Goal: Task Accomplishment & Management: Manage account settings

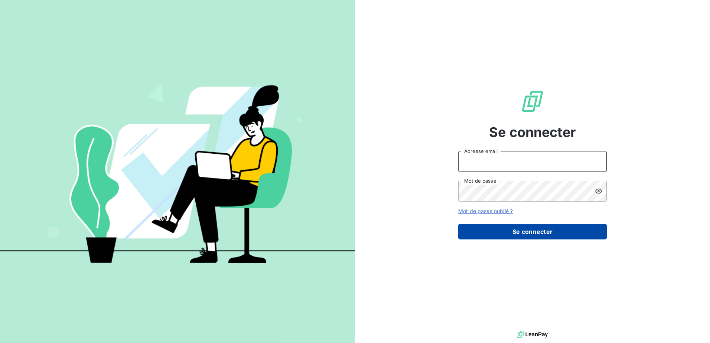
type input "[EMAIL_ADDRESS][DOMAIN_NAME]"
click at [523, 229] on button "Se connecter" at bounding box center [532, 232] width 149 height 16
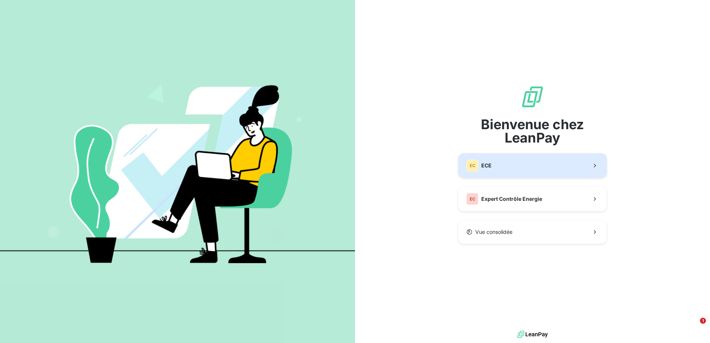
click at [507, 169] on button "EC ECE" at bounding box center [532, 165] width 149 height 25
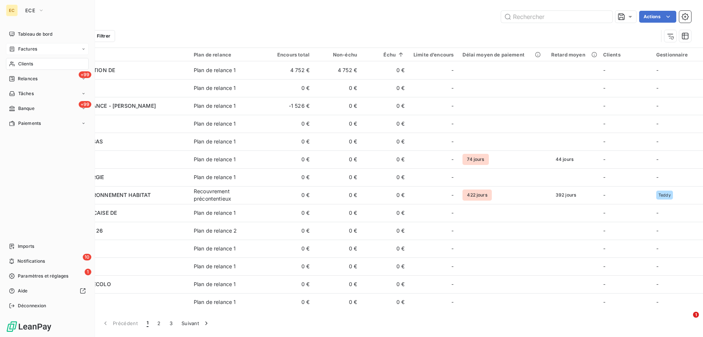
click at [45, 43] on div "Factures" at bounding box center [47, 49] width 83 height 12
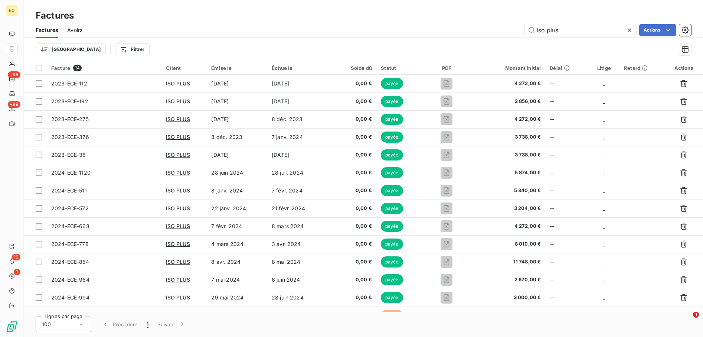
drag, startPoint x: 574, startPoint y: 27, endPoint x: 479, endPoint y: 24, distance: 94.7
click at [479, 24] on div "iso plus Actions" at bounding box center [391, 30] width 600 height 12
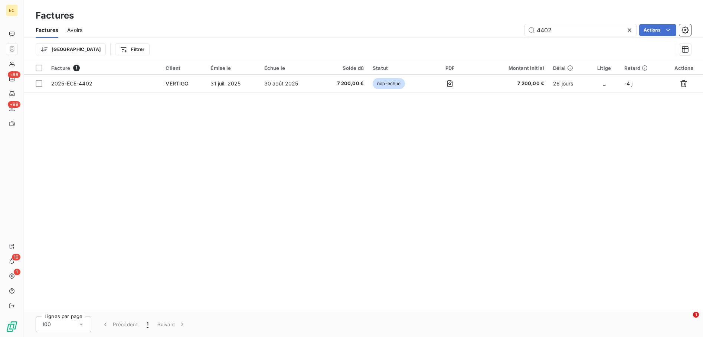
type input "4402"
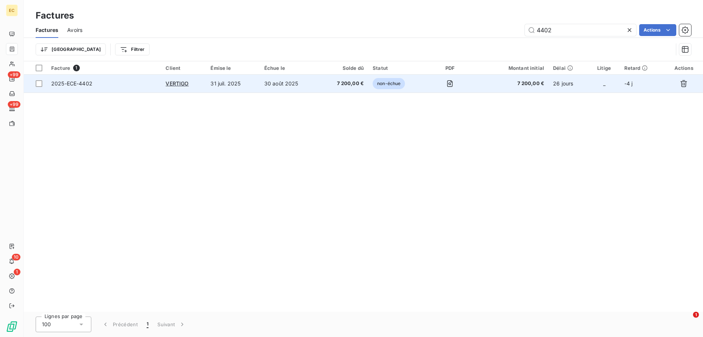
click at [109, 82] on span "2025-ECE-4402" at bounding box center [103, 83] width 105 height 7
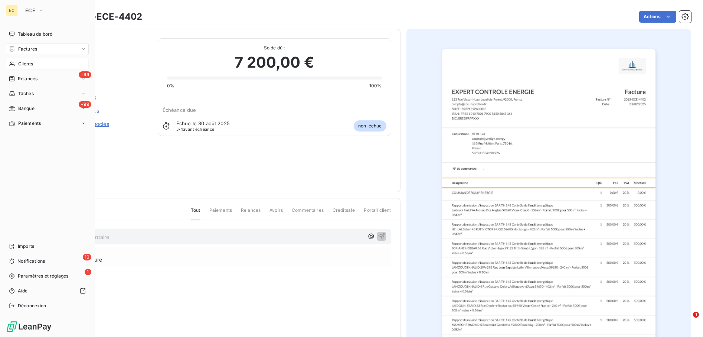
click at [33, 62] on span "Clients" at bounding box center [25, 64] width 15 height 7
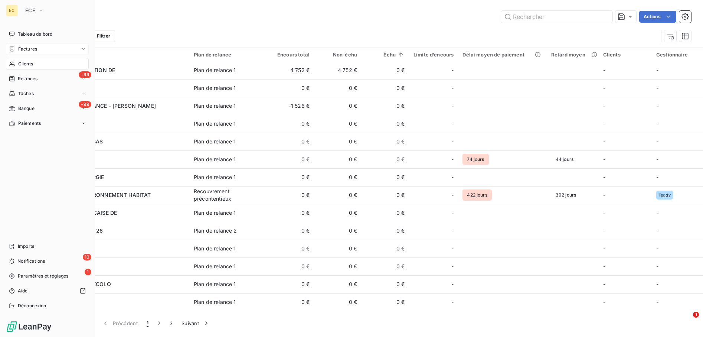
click at [23, 49] on span "Factures" at bounding box center [27, 49] width 19 height 7
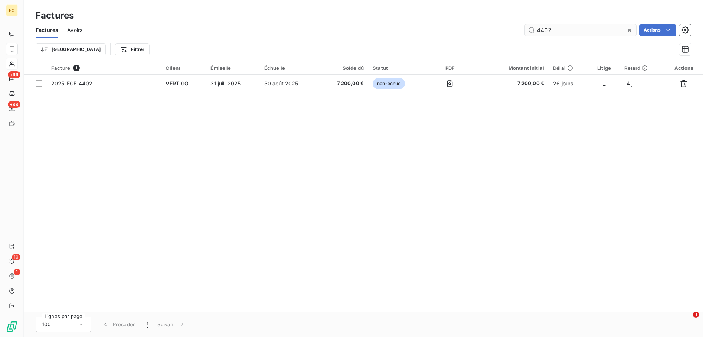
drag, startPoint x: 561, startPoint y: 30, endPoint x: 553, endPoint y: 30, distance: 8.2
click at [555, 30] on input "4402" at bounding box center [580, 30] width 111 height 12
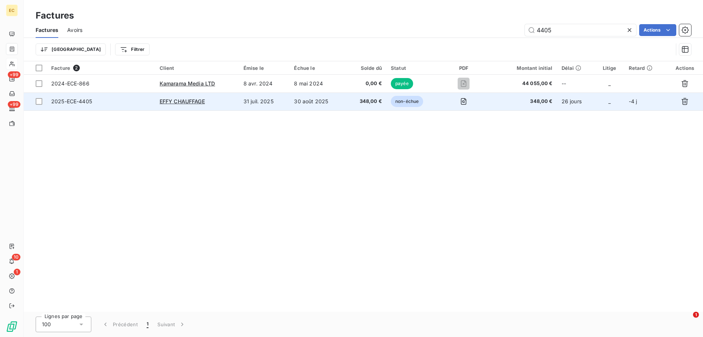
type input "4405"
click at [311, 101] on td "30 août 2025" at bounding box center [318, 101] width 56 height 18
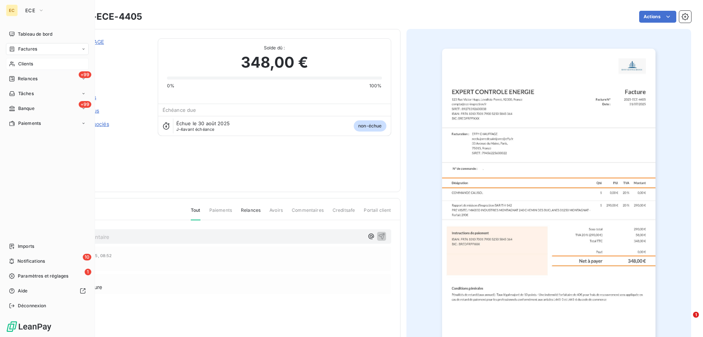
click at [40, 48] on div "Factures" at bounding box center [47, 49] width 83 height 12
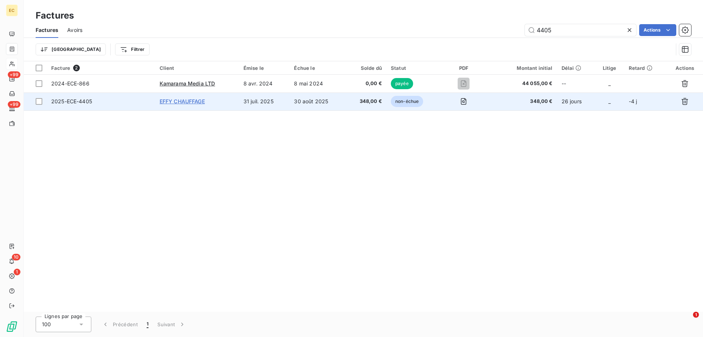
click at [186, 103] on span "EFFY CHAUFFAGE" at bounding box center [182, 101] width 45 height 6
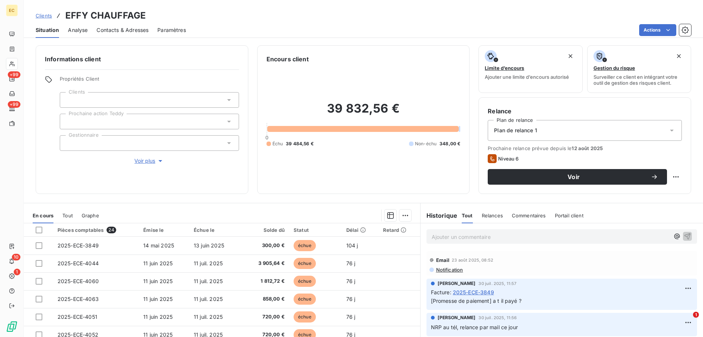
click at [121, 30] on span "Contacts & Adresses" at bounding box center [123, 29] width 52 height 7
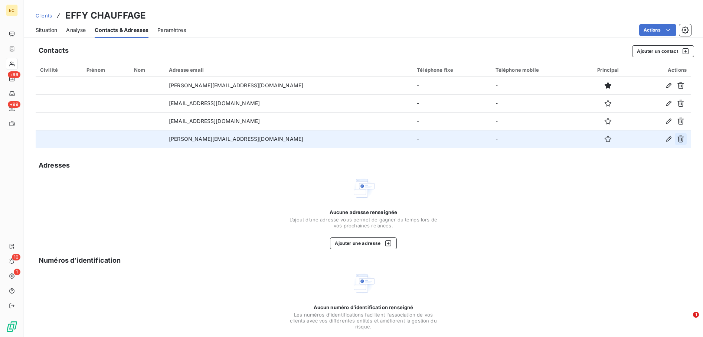
click at [678, 137] on icon "button" at bounding box center [680, 138] width 7 height 7
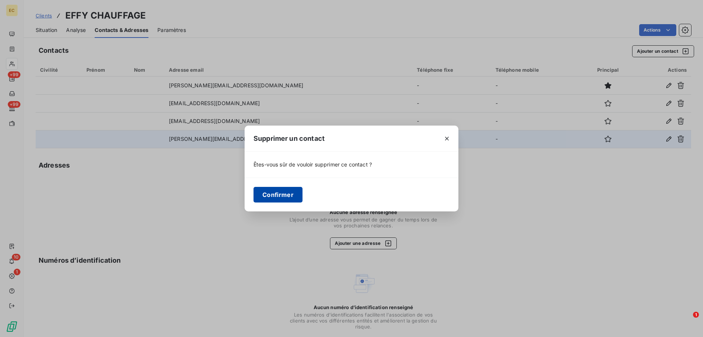
click at [291, 199] on button "Confirmer" at bounding box center [278, 195] width 49 height 16
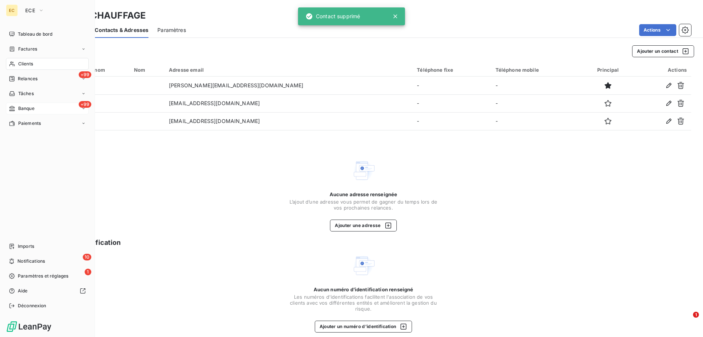
click at [46, 107] on div "+99 Banque" at bounding box center [47, 108] width 83 height 12
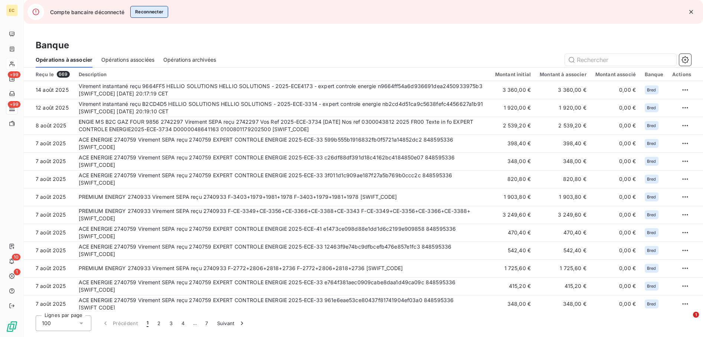
click at [151, 11] on button "Reconnecter" at bounding box center [149, 12] width 38 height 12
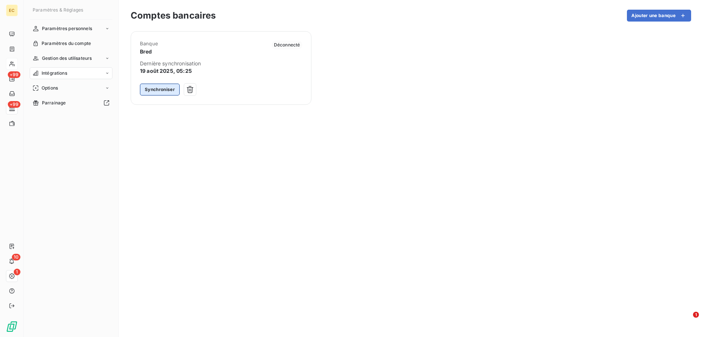
click at [157, 89] on button "Synchroniser" at bounding box center [160, 90] width 40 height 12
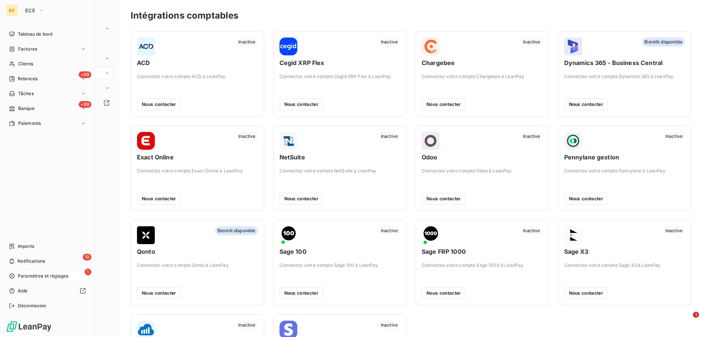
click at [48, 275] on span "Paramètres et réglages" at bounding box center [43, 276] width 50 height 7
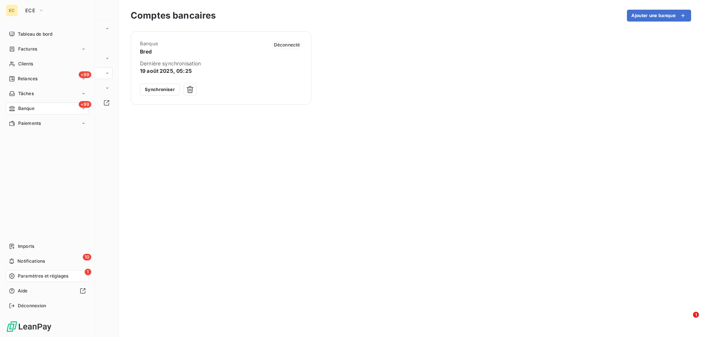
click at [7, 160] on div "Tableau de bord Factures Clients +99 Relances Tâches +99 Banque Paiements Impor…" at bounding box center [47, 169] width 83 height 283
click at [4, 183] on div "EC ECE Tableau de bord Factures Clients +99 Relances Tâches +99 Banque Paiement…" at bounding box center [47, 168] width 95 height 337
click at [50, 74] on div "+99 Relances" at bounding box center [47, 79] width 83 height 12
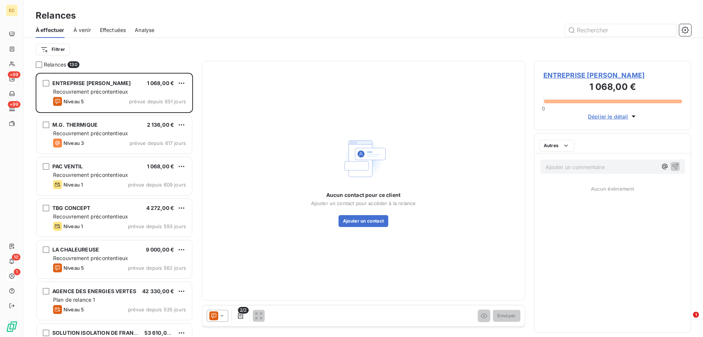
scroll to position [258, 151]
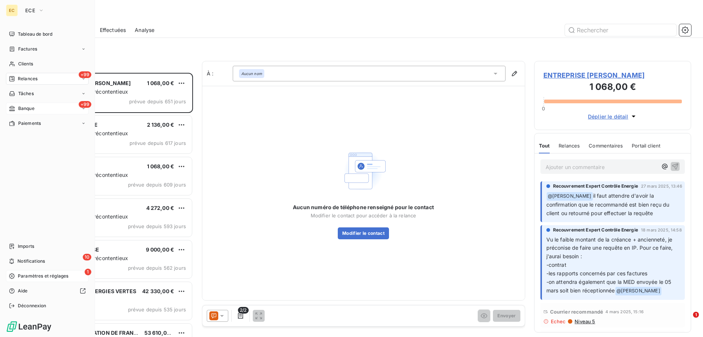
click at [33, 104] on div "+99 Banque" at bounding box center [47, 108] width 83 height 12
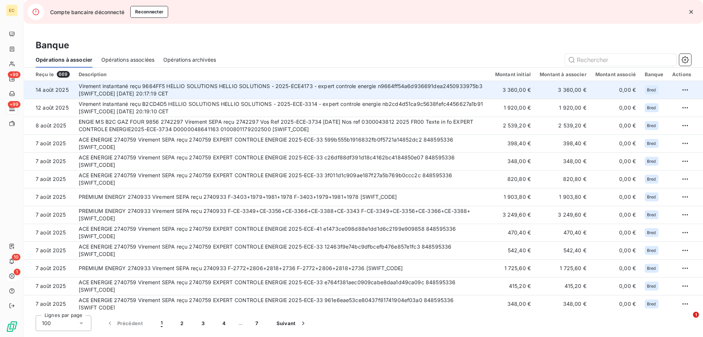
click at [241, 89] on td "Virement instantané reçu 9664FF5 HELLIO SOLUTIONS HELLIO SOLUTIONS - 2025-ECE41…" at bounding box center [282, 90] width 417 height 18
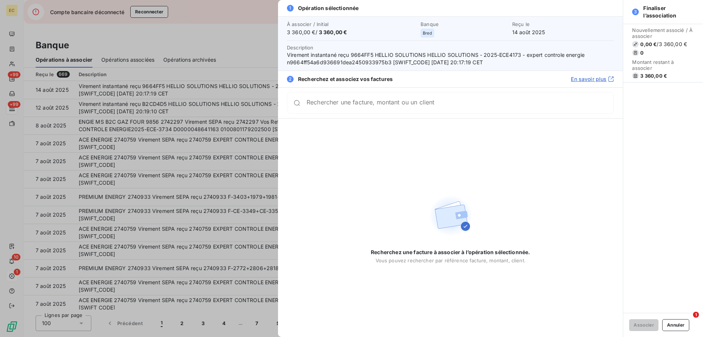
click at [398, 103] on input "Rechercher une facture, montant ou un client" at bounding box center [460, 102] width 307 height 7
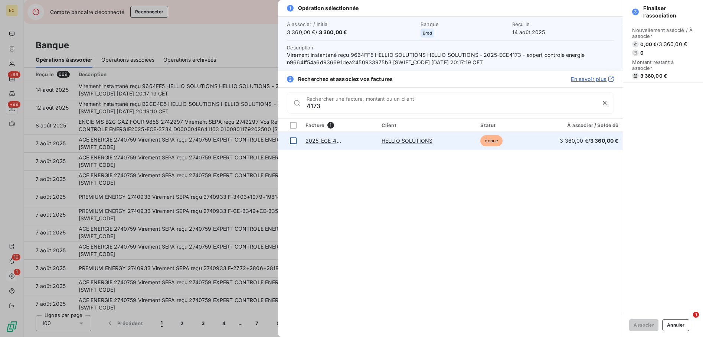
type input "4173"
click at [292, 139] on div at bounding box center [293, 140] width 7 height 7
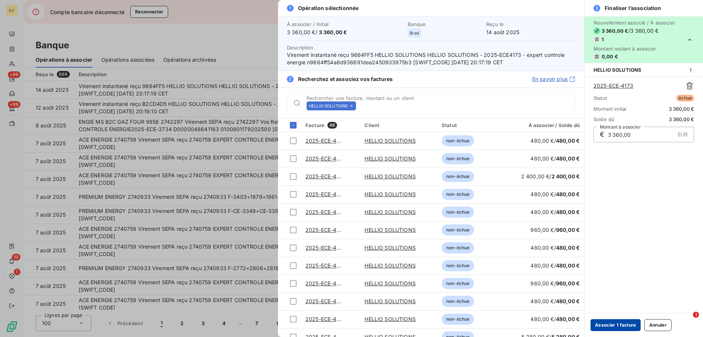
click at [616, 327] on button "Associer 1 facture" at bounding box center [616, 325] width 50 height 12
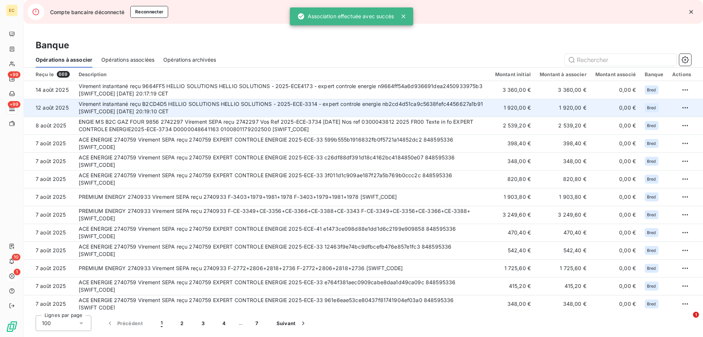
click at [305, 109] on td "Virement instantané reçu B2CD4D5 HELLIO SOLUTIONS HELLIO SOLUTIONS - 2025-ECE-3…" at bounding box center [282, 108] width 417 height 18
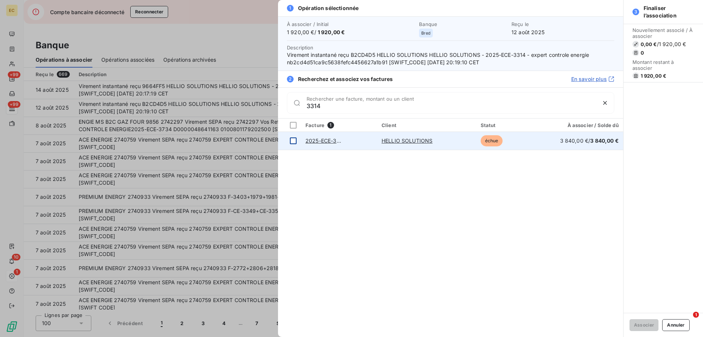
type input "3314"
click at [293, 138] on div at bounding box center [293, 140] width 7 height 7
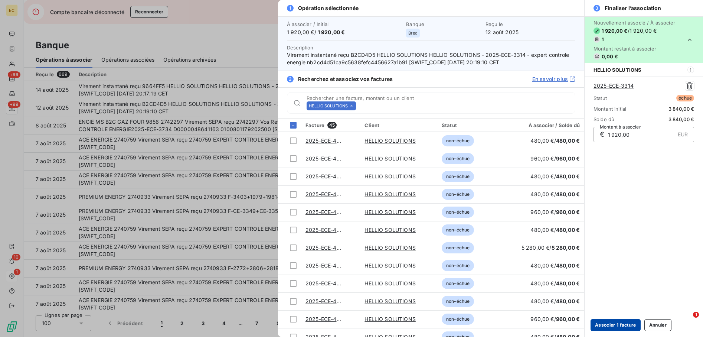
click at [625, 324] on button "Associer 1 facture" at bounding box center [616, 325] width 50 height 12
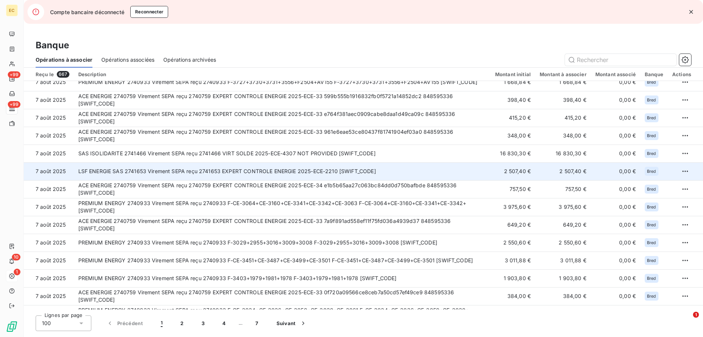
scroll to position [74, 0]
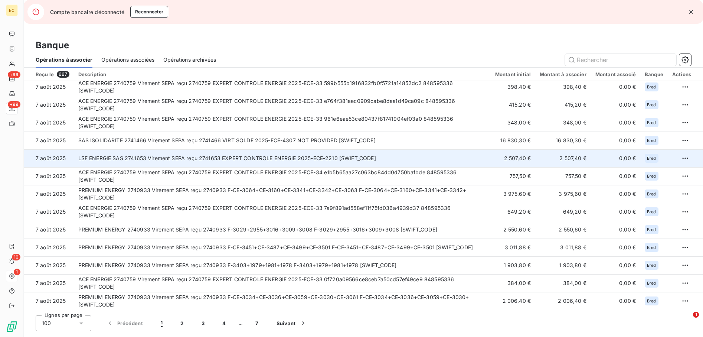
click at [250, 161] on td "LSF ENERGIE SAS 2741653 Virement SEPA reçu 2741653 EXPERT CONTROLE ENERGIE 2025…" at bounding box center [282, 158] width 417 height 18
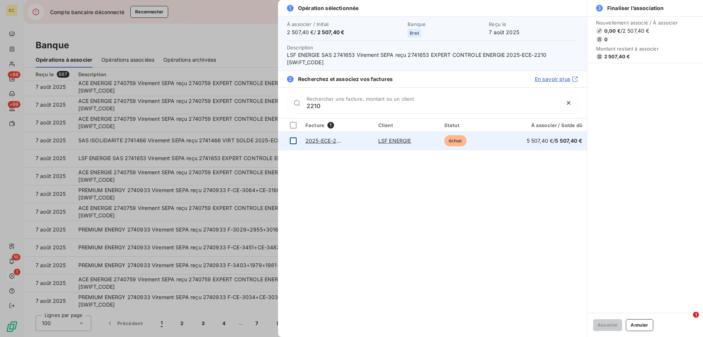
type input "2210"
click at [291, 140] on div at bounding box center [293, 140] width 7 height 7
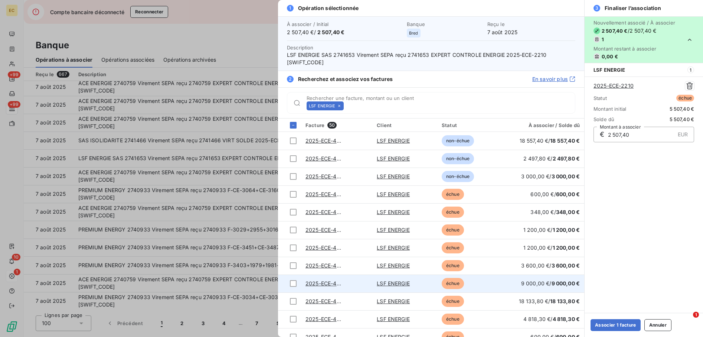
drag, startPoint x: 620, startPoint y: 326, endPoint x: 480, endPoint y: 288, distance: 144.5
click at [619, 325] on button "Associer 1 facture" at bounding box center [616, 325] width 50 height 12
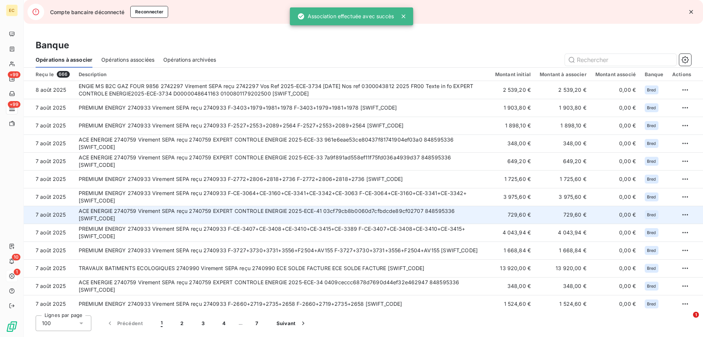
scroll to position [37, 0]
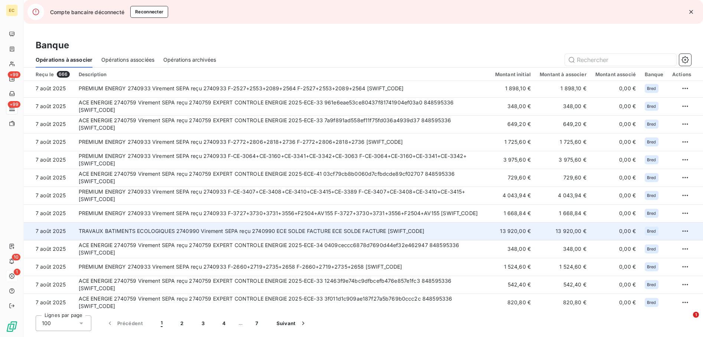
click at [323, 233] on td "TRAVAUX BATIMENTS ECOLOGIQUES 2740990 Virement SEPA reçu 2740990 ECE SOLDE FACT…" at bounding box center [282, 231] width 417 height 18
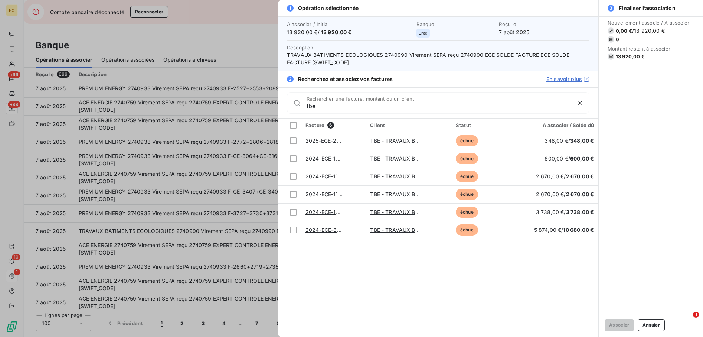
type input "tbe"
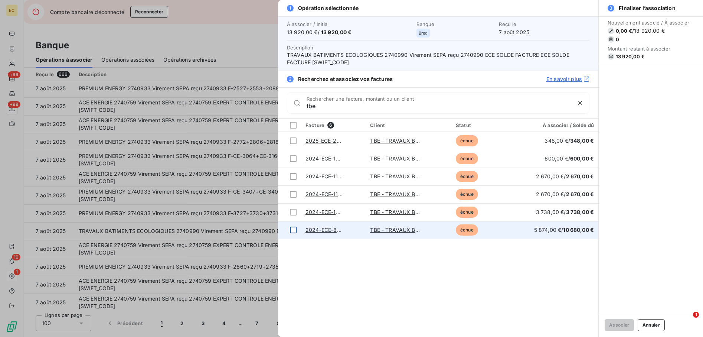
click at [293, 228] on div at bounding box center [293, 229] width 7 height 7
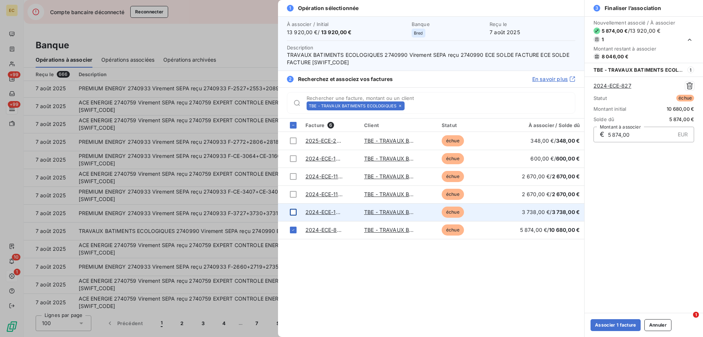
click at [293, 214] on div at bounding box center [293, 212] width 7 height 7
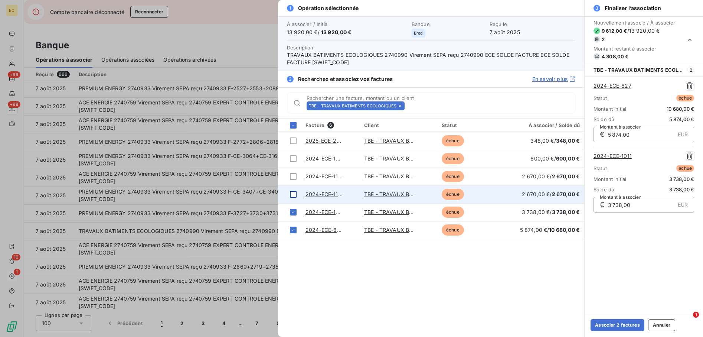
click at [293, 194] on div at bounding box center [293, 194] width 7 height 7
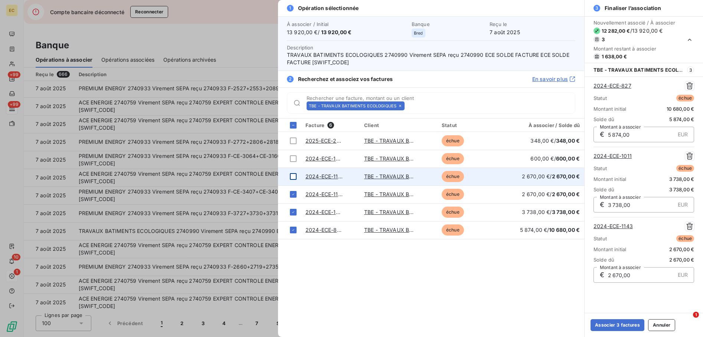
click at [293, 176] on div at bounding box center [293, 176] width 7 height 7
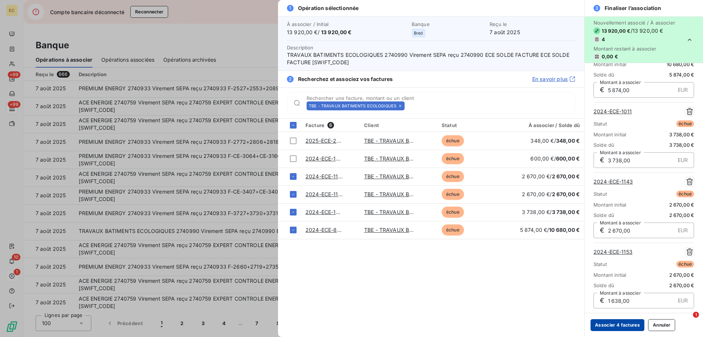
click at [623, 327] on button "Associer 4 factures" at bounding box center [618, 325] width 54 height 12
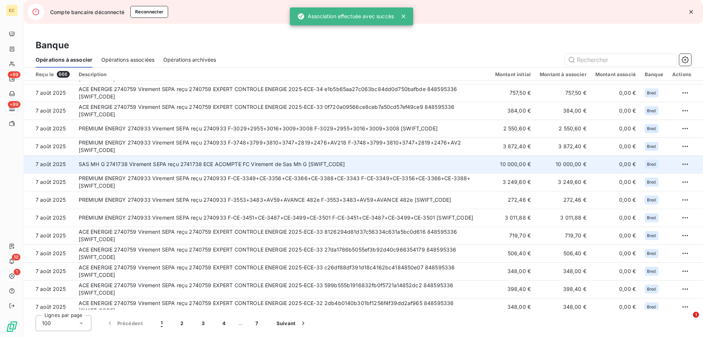
scroll to position [483, 0]
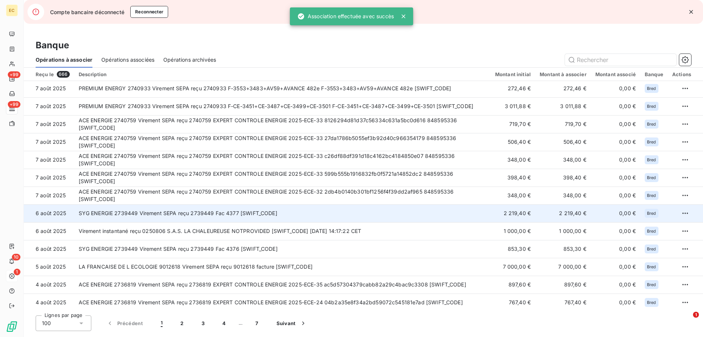
click at [270, 218] on td "SYG ENERGIE 2739449 Virement SEPA reçu 2739449 Fac 4377 [SWIFT_CODE]" at bounding box center [282, 213] width 417 height 18
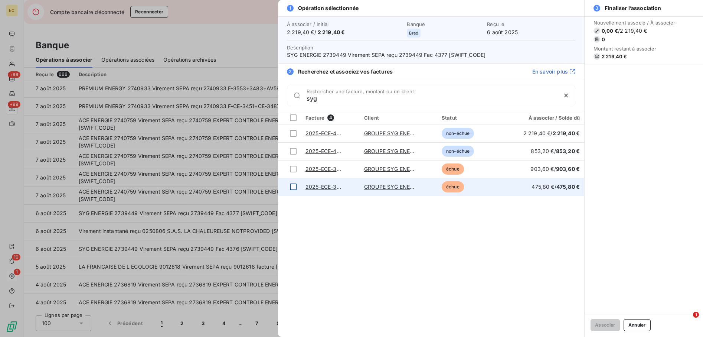
type input "syg"
click at [293, 186] on div at bounding box center [293, 186] width 7 height 7
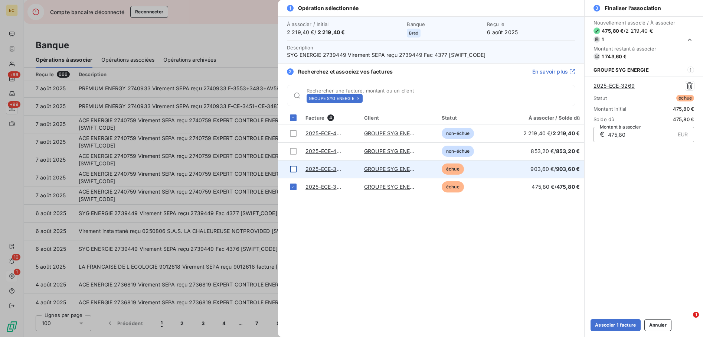
click at [293, 168] on div at bounding box center [293, 169] width 7 height 7
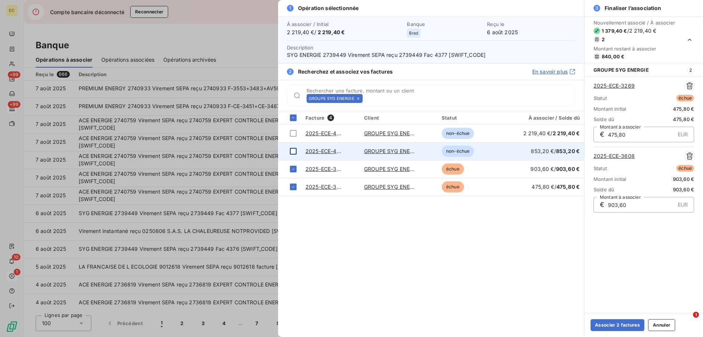
click at [295, 150] on div at bounding box center [293, 151] width 7 height 7
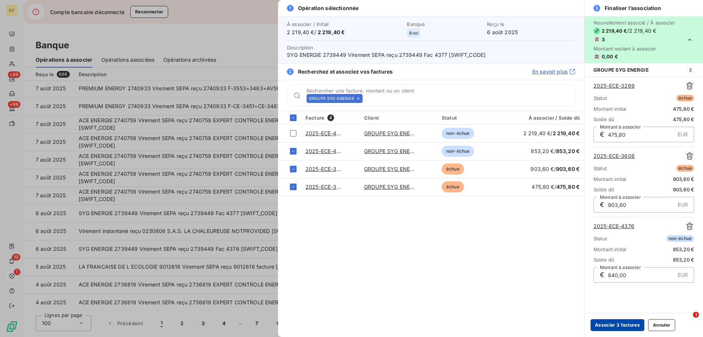
click at [609, 321] on button "Associer 3 factures" at bounding box center [618, 325] width 54 height 12
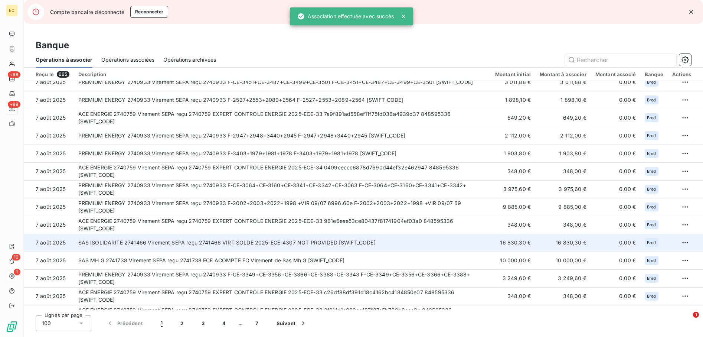
scroll to position [39, 0]
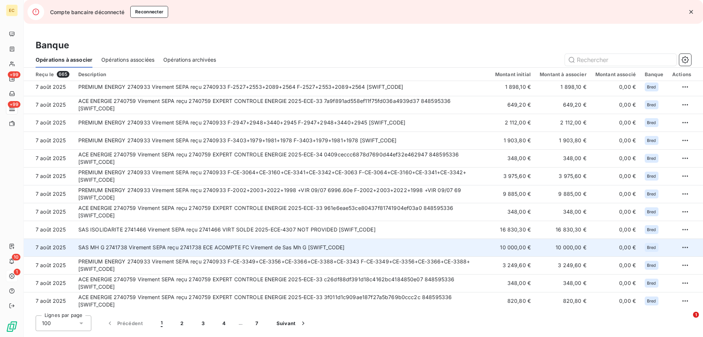
click at [222, 247] on td "SAS MH G 2741738 Virement SEPA reçu 2741738 ECE ACOMPTE FC Virement de Sas Mh G…" at bounding box center [282, 247] width 417 height 18
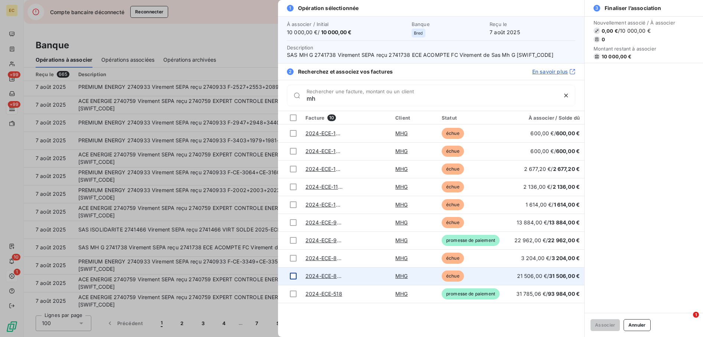
type input "mh"
click at [293, 277] on div at bounding box center [293, 276] width 7 height 7
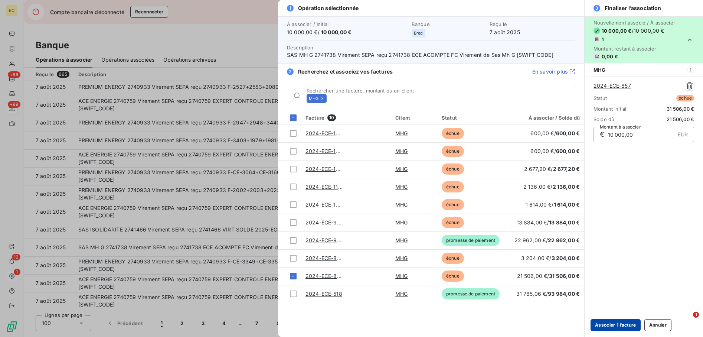
click at [611, 323] on button "Associer 1 facture" at bounding box center [616, 325] width 50 height 12
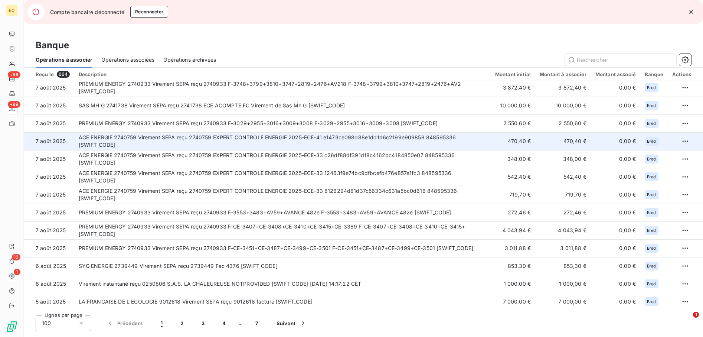
scroll to position [429, 0]
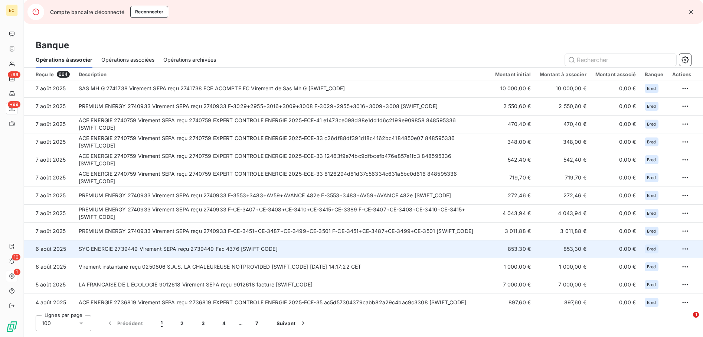
click at [183, 250] on td "SYG ENERGIE 2739449 Virement SEPA reçu 2739449 Fac 4376 [SWIFT_CODE]" at bounding box center [282, 249] width 417 height 18
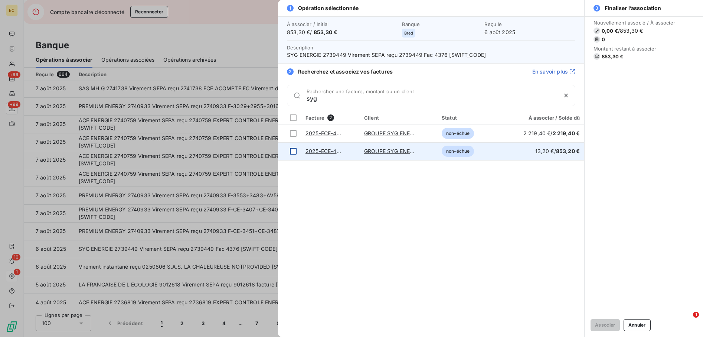
type input "syg"
click at [293, 150] on div at bounding box center [293, 151] width 7 height 7
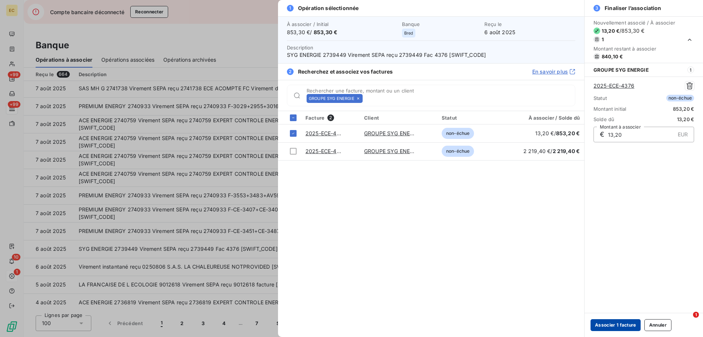
click at [610, 326] on button "Associer 1 facture" at bounding box center [616, 325] width 50 height 12
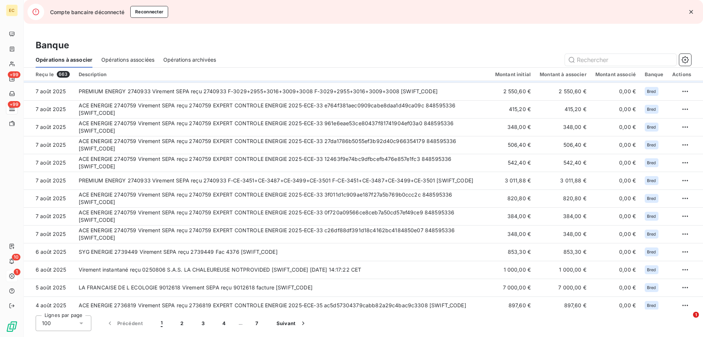
scroll to position [520, 0]
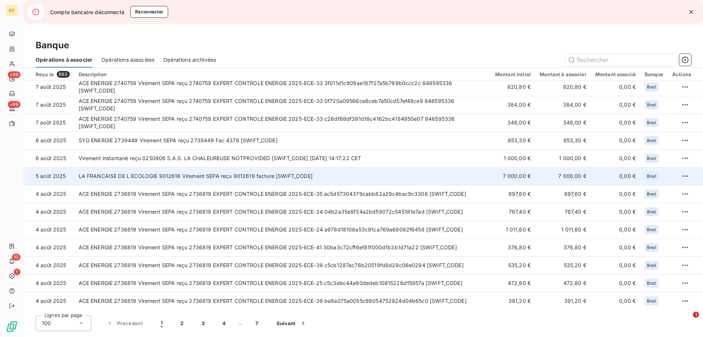
click at [245, 174] on td "LA FRANCAISE DE L ECOLOGIE 9012618 Virement SEPA reçu 9012618 facture [SWIFT_CO…" at bounding box center [282, 176] width 417 height 18
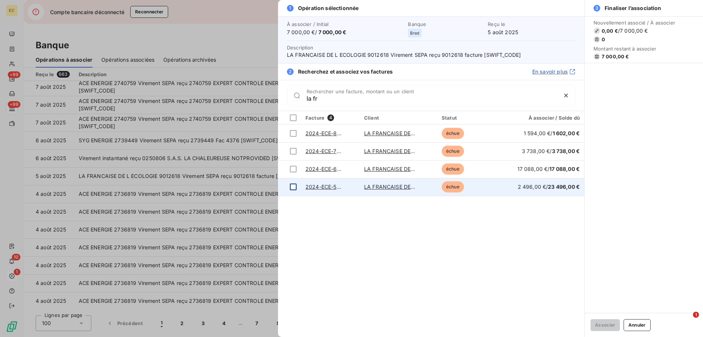
type input "la fr"
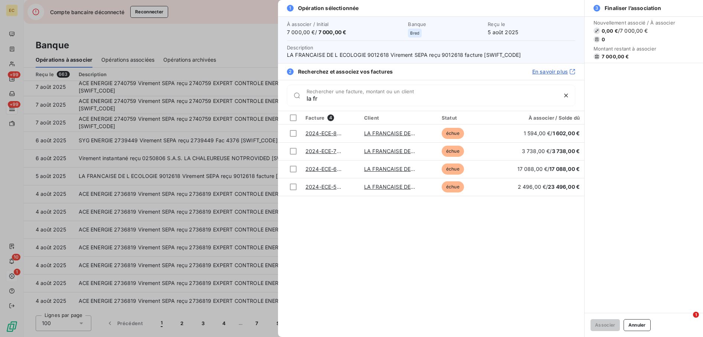
drag, startPoint x: 294, startPoint y: 184, endPoint x: 296, endPoint y: 201, distance: 17.2
click at [294, 184] on div at bounding box center [293, 186] width 7 height 7
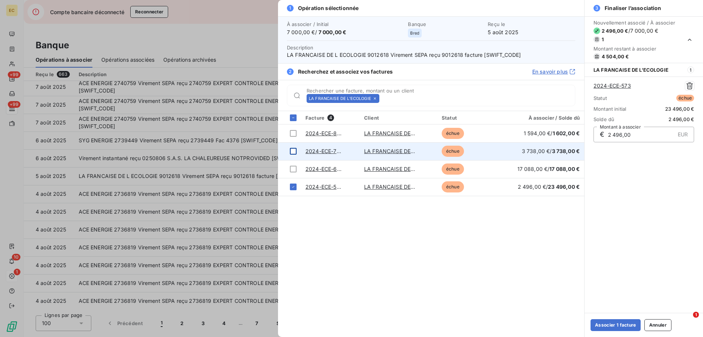
click at [294, 152] on div at bounding box center [293, 151] width 7 height 7
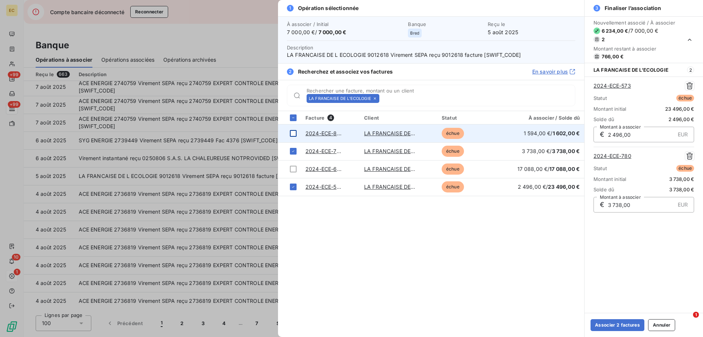
click at [293, 131] on div at bounding box center [293, 133] width 7 height 7
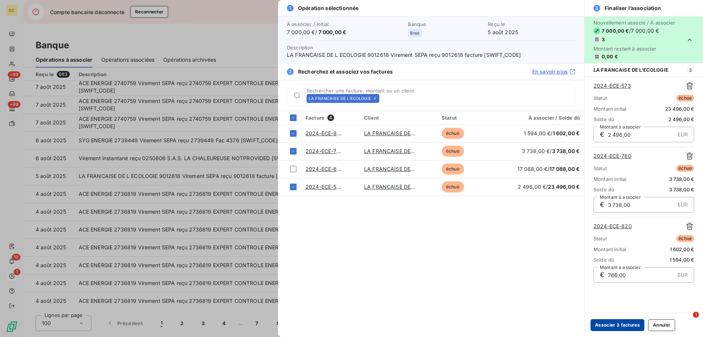
click at [611, 324] on button "Associer 3 factures" at bounding box center [618, 325] width 54 height 12
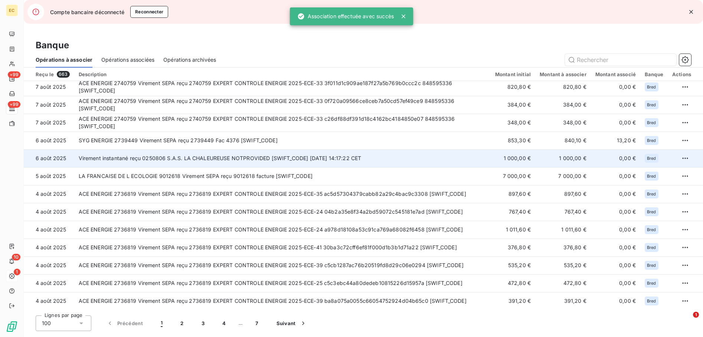
click at [195, 157] on td "Virement instantané reçu 0250806 S.A.S. LA CHALEUREUSE NOTPROVIDED [SWIFT_CODE]…" at bounding box center [282, 158] width 417 height 18
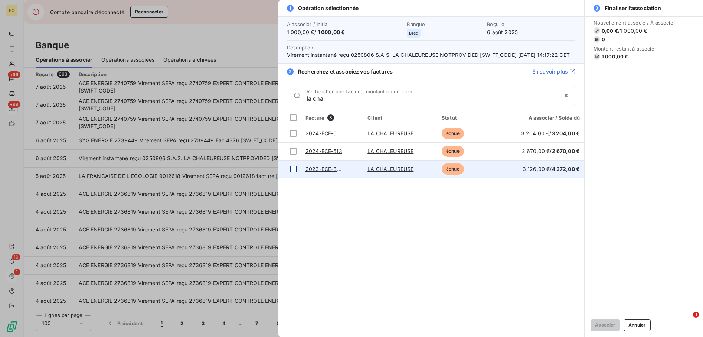
type input "la chal"
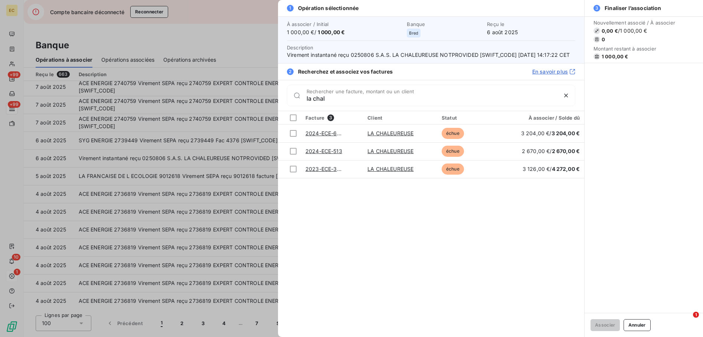
drag, startPoint x: 293, startPoint y: 177, endPoint x: 433, endPoint y: 273, distance: 169.8
click at [293, 172] on div at bounding box center [293, 169] width 7 height 7
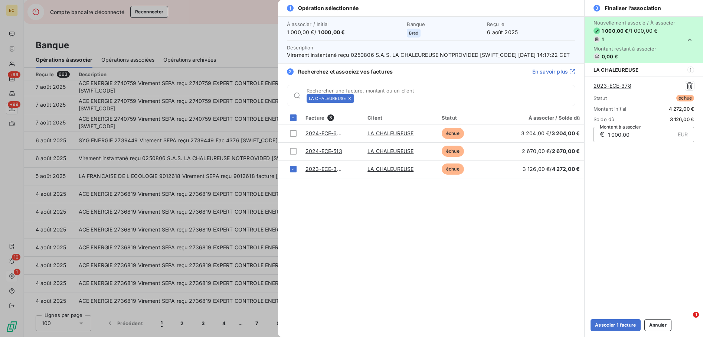
drag, startPoint x: 618, startPoint y: 326, endPoint x: 301, endPoint y: 290, distance: 318.7
click at [617, 325] on button "Associer 1 facture" at bounding box center [616, 325] width 50 height 12
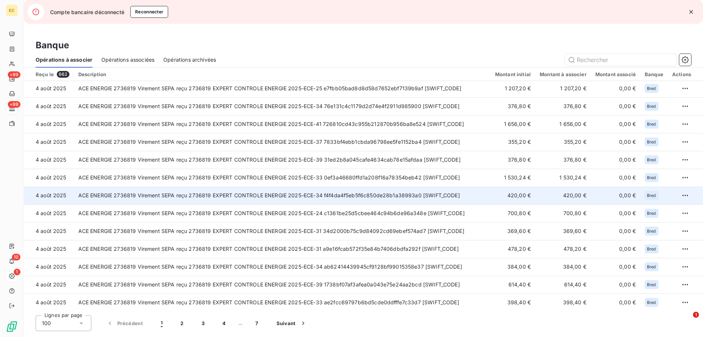
scroll to position [1554, 0]
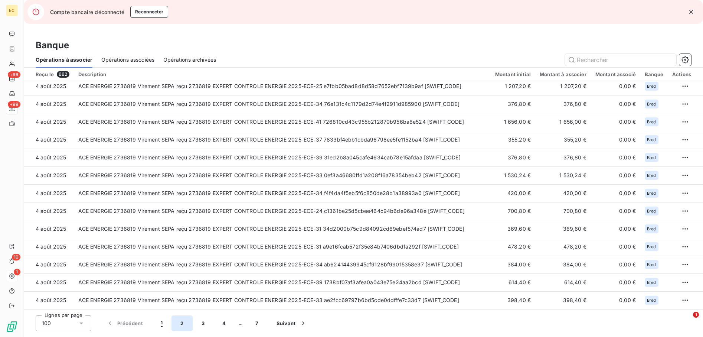
click at [177, 320] on button "2" at bounding box center [182, 323] width 21 height 16
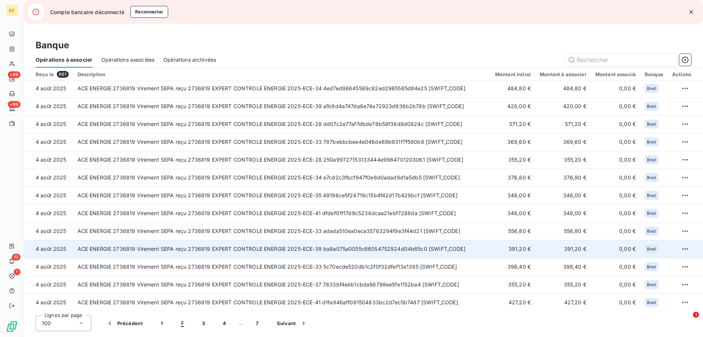
scroll to position [0, 0]
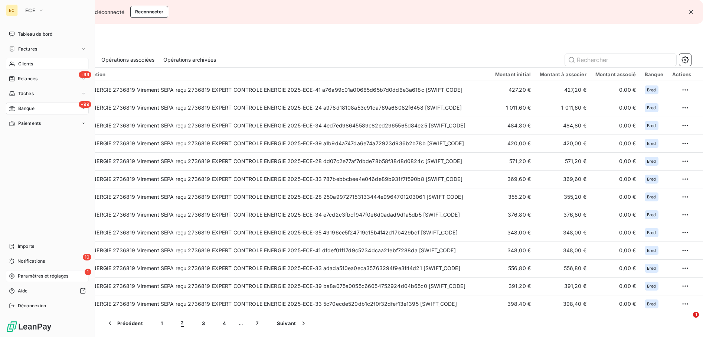
click at [30, 66] on span "Clients" at bounding box center [25, 64] width 15 height 7
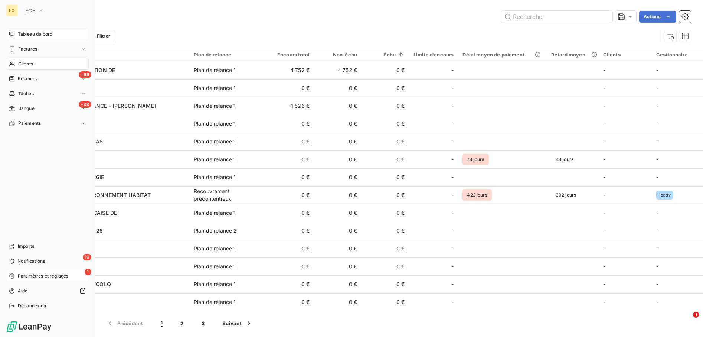
click at [42, 31] on span "Tableau de bord" at bounding box center [35, 34] width 35 height 7
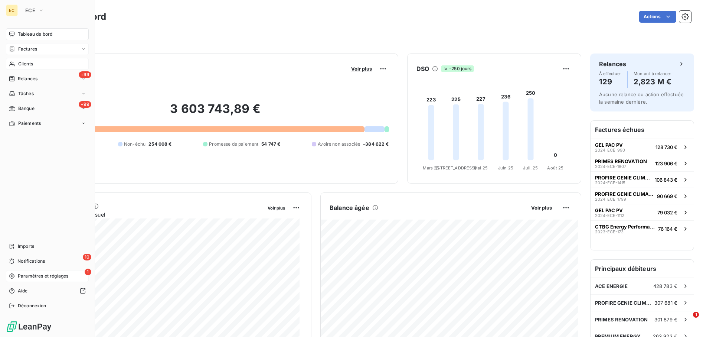
click at [37, 47] on div "Factures" at bounding box center [47, 49] width 83 height 12
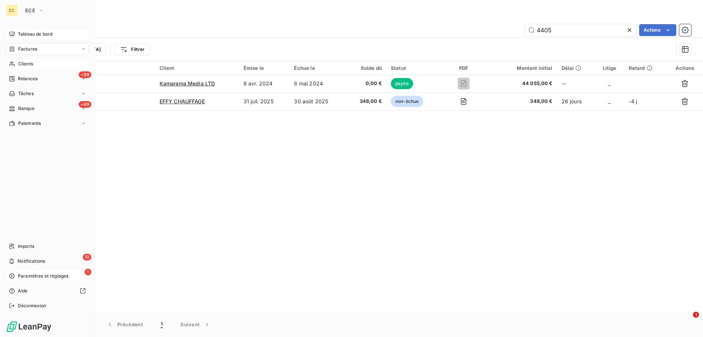
click at [38, 60] on div "Clients" at bounding box center [47, 64] width 83 height 12
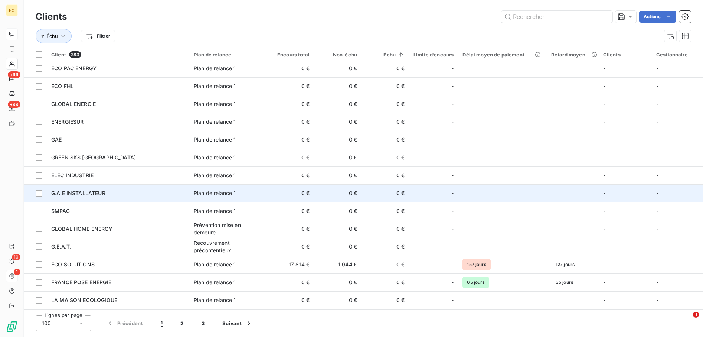
scroll to position [1537, 0]
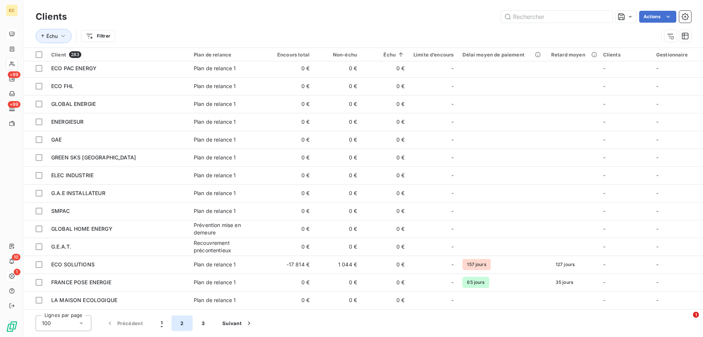
click at [184, 321] on button "2" at bounding box center [182, 323] width 21 height 16
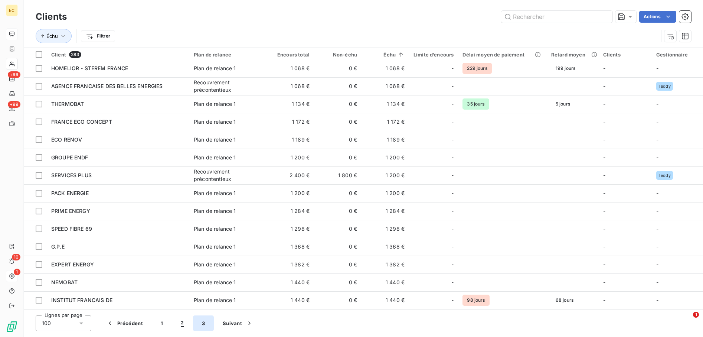
click at [202, 323] on button "3" at bounding box center [203, 323] width 21 height 16
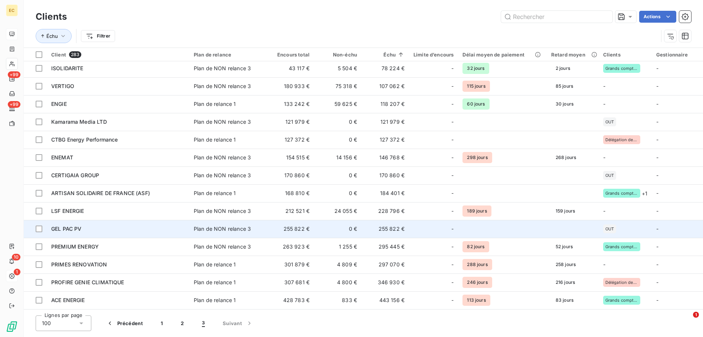
scroll to position [1234, 0]
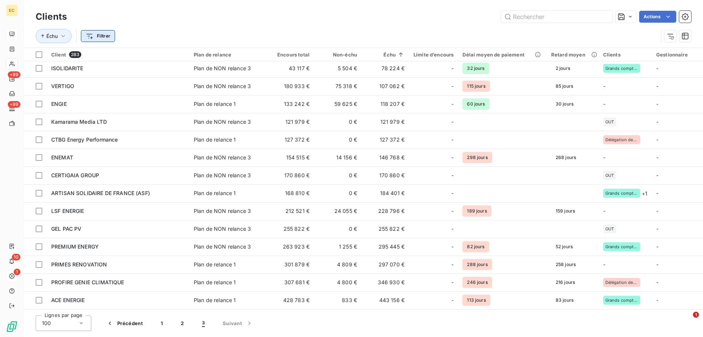
click at [98, 37] on html "EC +99 +99 10 1 Clients Actions Échu Filtrer Client 283 Plan de relance Encours…" at bounding box center [351, 168] width 703 height 337
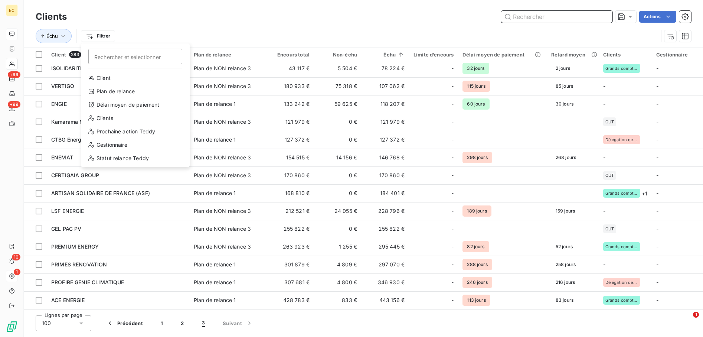
click at [564, 11] on html "EC +99 +99 10 1 Clients Actions Échu Filtrer Rechercher et sélectionner Client …" at bounding box center [351, 168] width 703 height 337
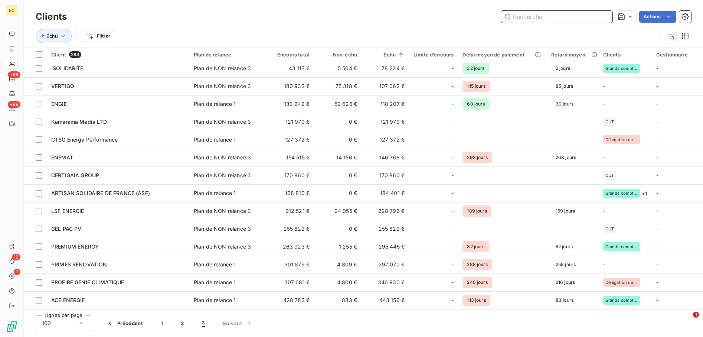
click at [564, 16] on input "text" at bounding box center [556, 17] width 111 height 12
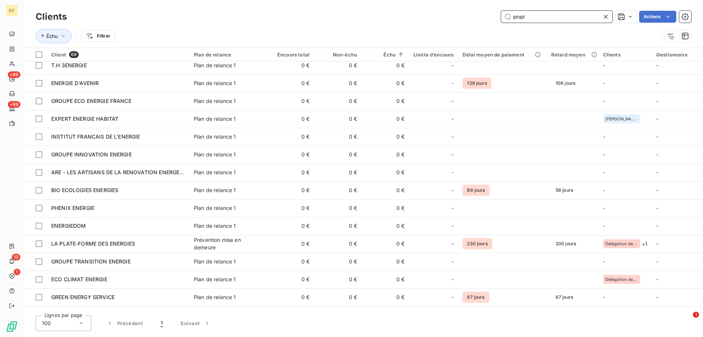
scroll to position [985, 0]
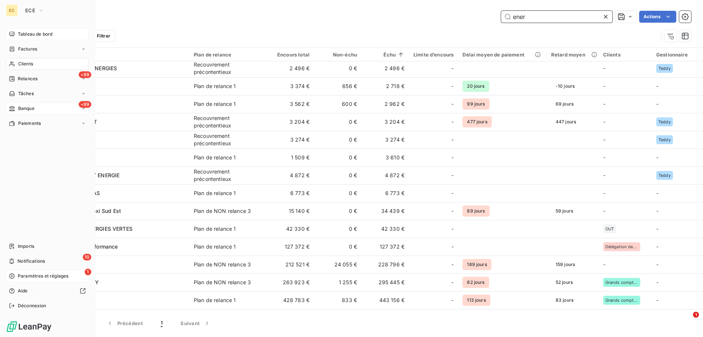
type input "ener"
click at [41, 104] on div "+99 Banque" at bounding box center [47, 108] width 83 height 12
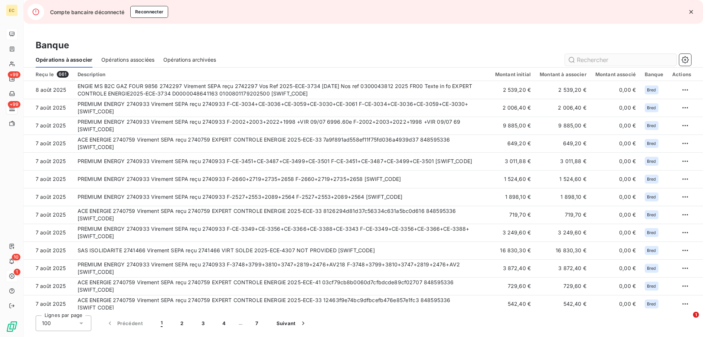
click at [596, 58] on input "text" at bounding box center [620, 60] width 111 height 12
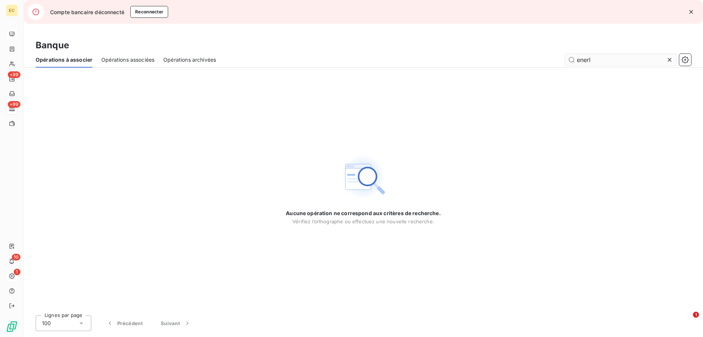
type input "enerly"
click at [126, 56] on span "Opérations associées" at bounding box center [127, 59] width 53 height 7
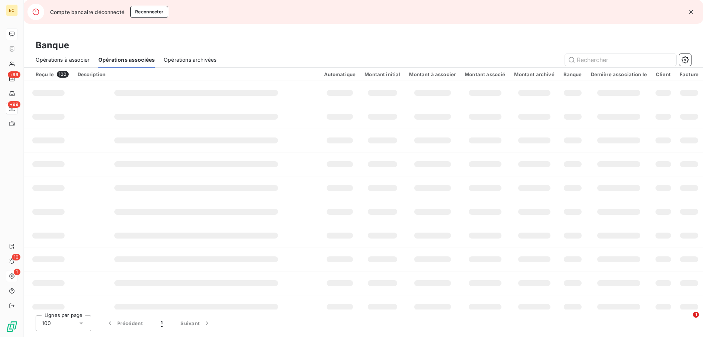
click at [75, 64] on div "Opérations à associer" at bounding box center [63, 60] width 54 height 16
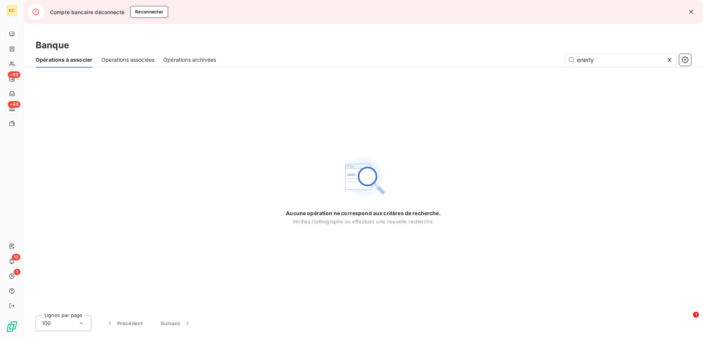
click at [671, 60] on icon at bounding box center [669, 59] width 7 height 7
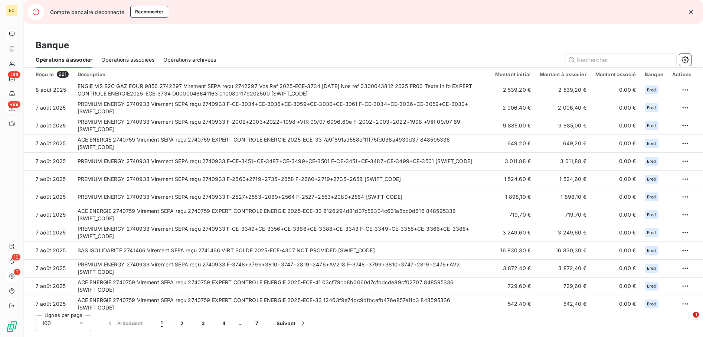
click at [127, 58] on span "Opérations associées" at bounding box center [127, 59] width 53 height 7
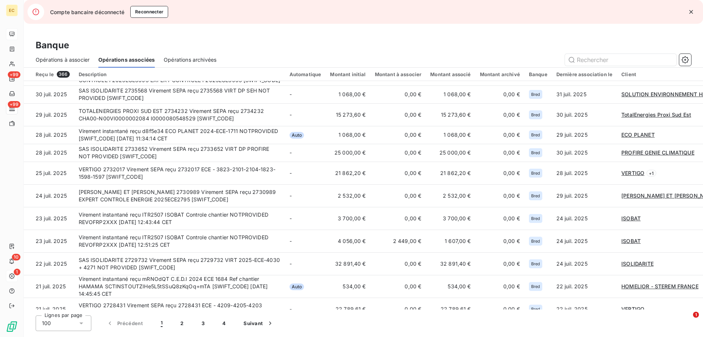
scroll to position [743, 0]
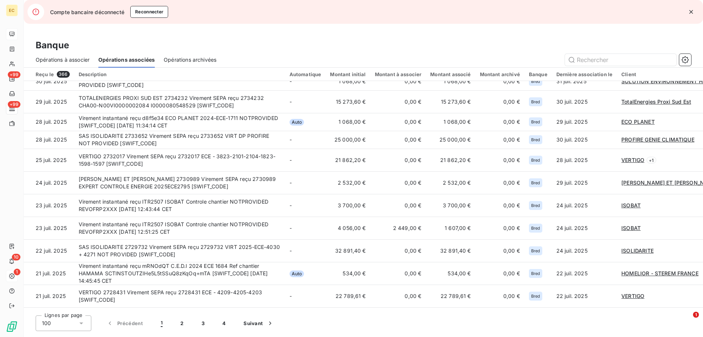
click at [159, 72] on td "FRANCE POSE ENERGIE 2734760 Virement SEPA reçu 2734760 EXPERT CONTROLE F2025ECE…" at bounding box center [179, 64] width 211 height 18
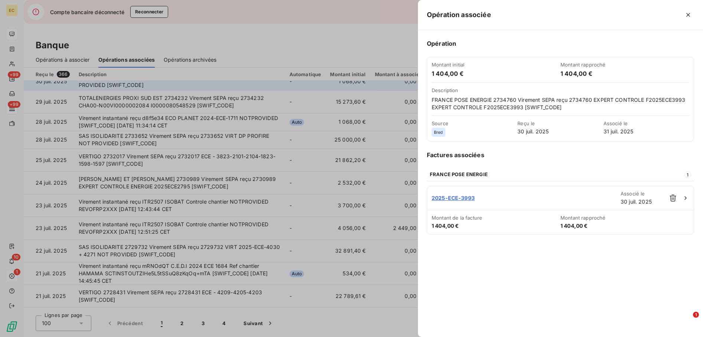
click at [108, 233] on div at bounding box center [351, 168] width 703 height 337
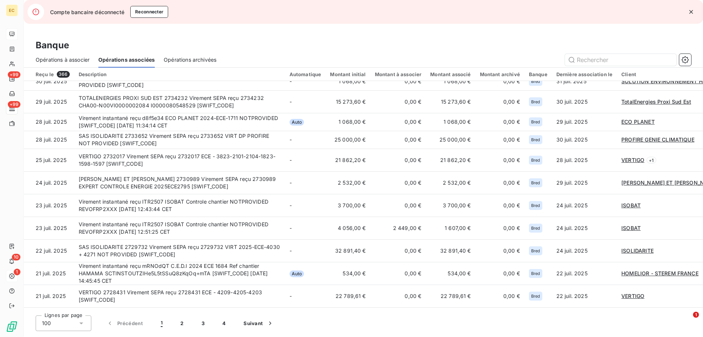
click at [640, 66] on span "FRANCE POSE ENERGIE" at bounding box center [651, 63] width 60 height 6
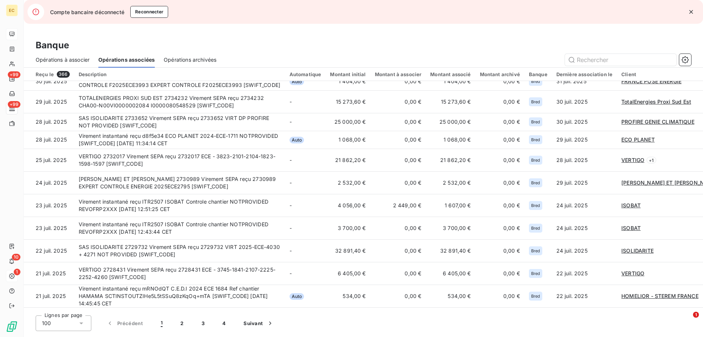
scroll to position [707, 0]
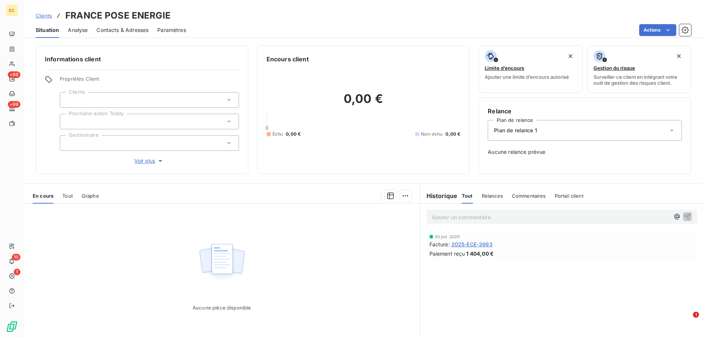
click at [44, 19] on link "Clients" at bounding box center [44, 15] width 16 height 7
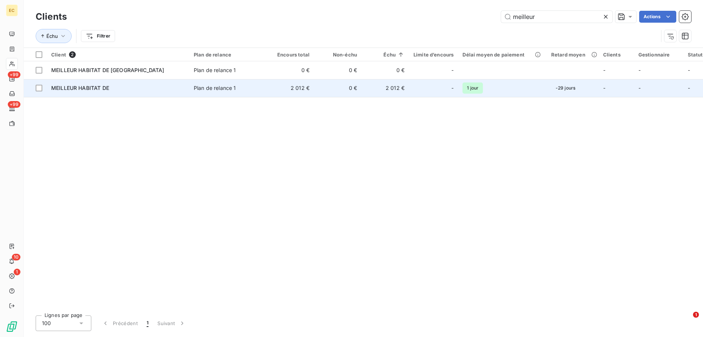
type input "meilleur"
click at [179, 90] on div "MEILLEUR HABITAT DE" at bounding box center [118, 87] width 134 height 7
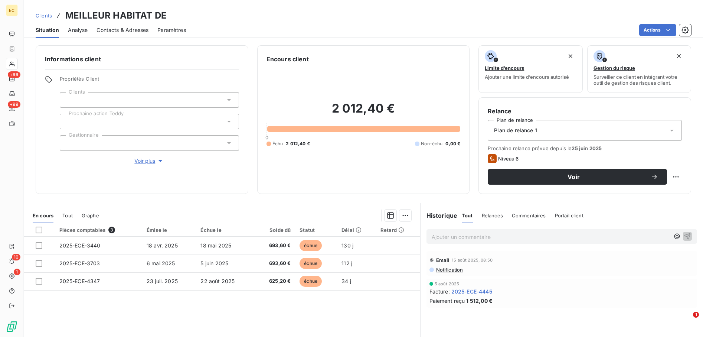
click at [43, 14] on span "Clients" at bounding box center [44, 16] width 16 height 6
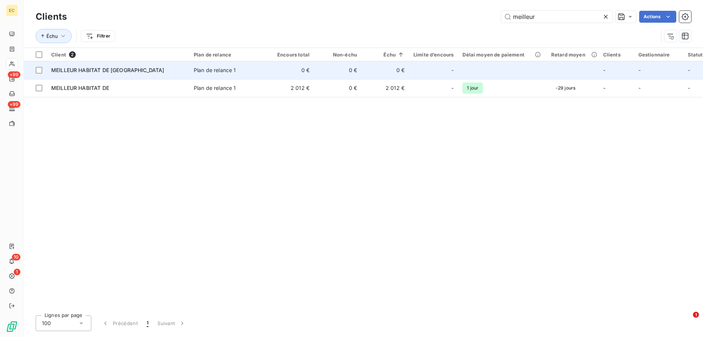
click at [130, 65] on td "MEILLEUR HABITAT DE [GEOGRAPHIC_DATA]" at bounding box center [118, 70] width 143 height 18
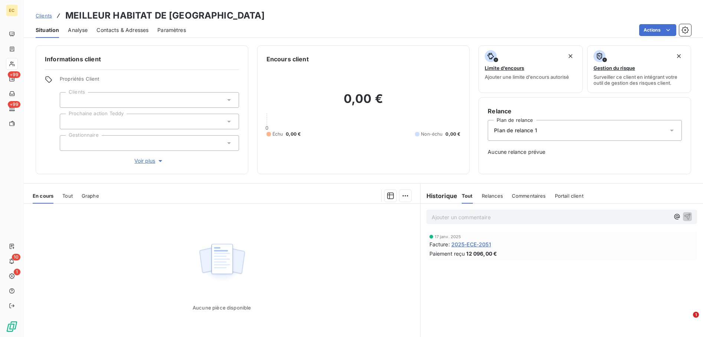
click at [40, 16] on span "Clients" at bounding box center [44, 16] width 16 height 6
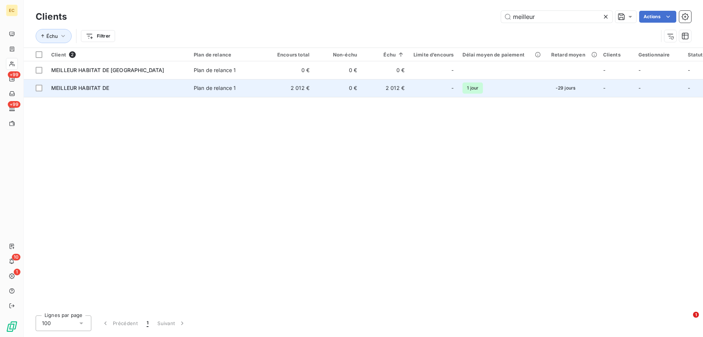
click at [179, 93] on td "MEILLEUR HABITAT DE" at bounding box center [118, 88] width 143 height 18
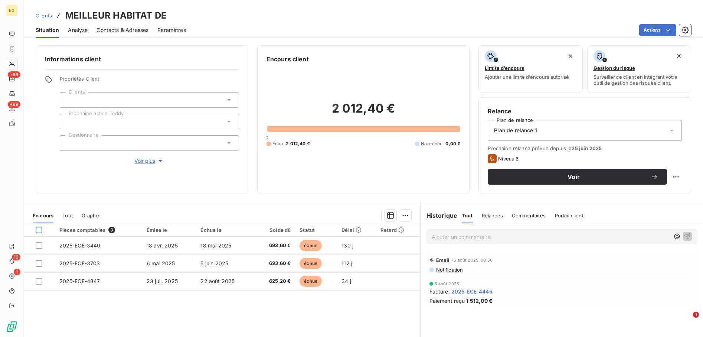
click at [38, 226] on div at bounding box center [39, 229] width 7 height 7
drag, startPoint x: 41, startPoint y: 229, endPoint x: 62, endPoint y: 221, distance: 22.4
click at [47, 227] on div at bounding box center [43, 229] width 15 height 7
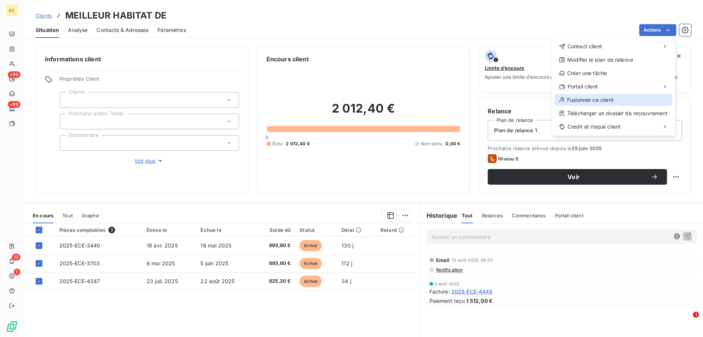
click at [620, 101] on div "Fusionner ce client" at bounding box center [614, 100] width 118 height 12
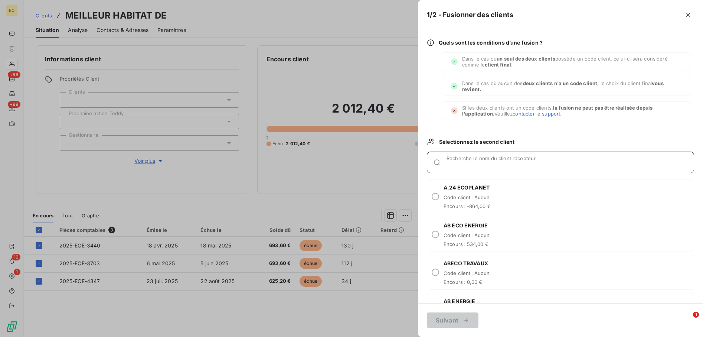
click at [478, 159] on div "Recherche le nom du client récepteur" at bounding box center [570, 162] width 247 height 7
type input "meill"
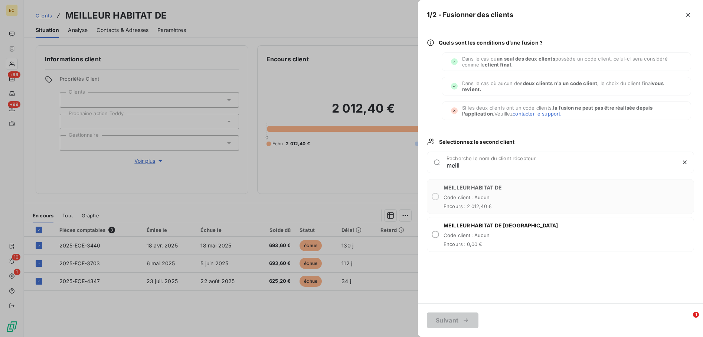
click at [462, 233] on span "Code client : Aucun" at bounding box center [501, 235] width 115 height 6
radio input "true"
click at [457, 321] on button "Suivant" at bounding box center [453, 320] width 52 height 16
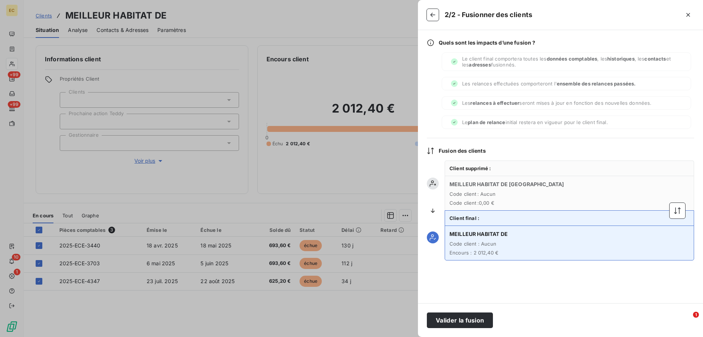
drag, startPoint x: 683, startPoint y: 209, endPoint x: 620, endPoint y: 251, distance: 75.3
click at [682, 210] on button "button" at bounding box center [678, 211] width 16 height 16
click at [470, 321] on button "Valider la fusion" at bounding box center [460, 320] width 66 height 16
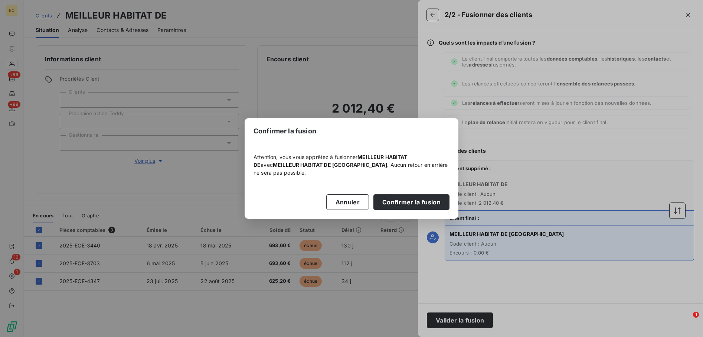
drag, startPoint x: 421, startPoint y: 202, endPoint x: 211, endPoint y: 237, distance: 213.0
click at [420, 202] on button "Confirmer la fusion" at bounding box center [411, 202] width 76 height 16
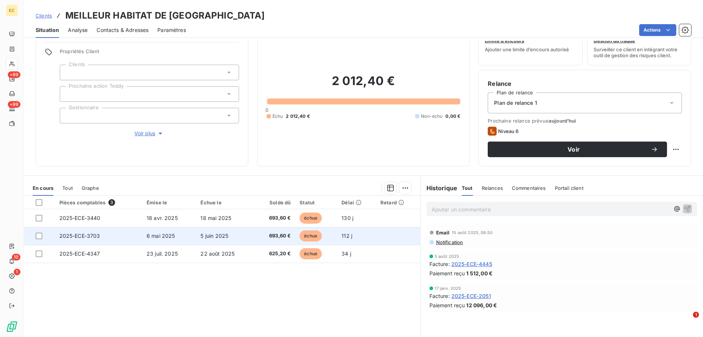
scroll to position [14, 0]
